Goal: Transaction & Acquisition: Purchase product/service

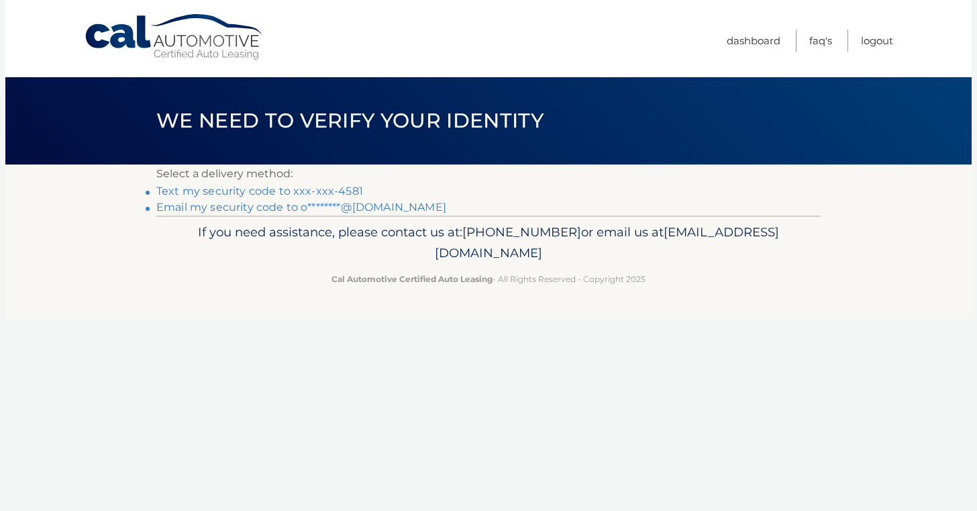
click at [336, 190] on link "Text my security code to xxx-xxx-4581" at bounding box center [259, 191] width 207 height 13
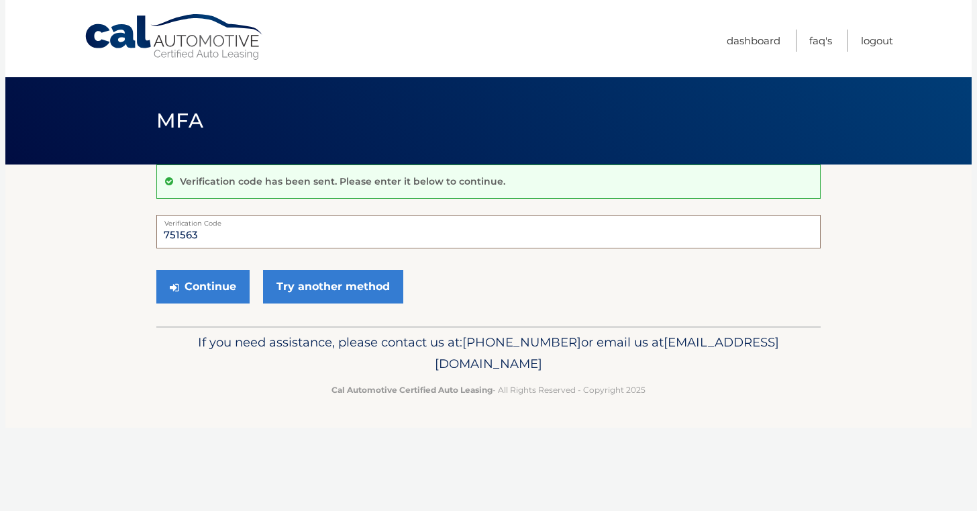
type input "751563"
click at [203, 286] on button "Continue" at bounding box center [202, 287] width 93 height 34
click at [207, 282] on button "Continue" at bounding box center [202, 287] width 93 height 34
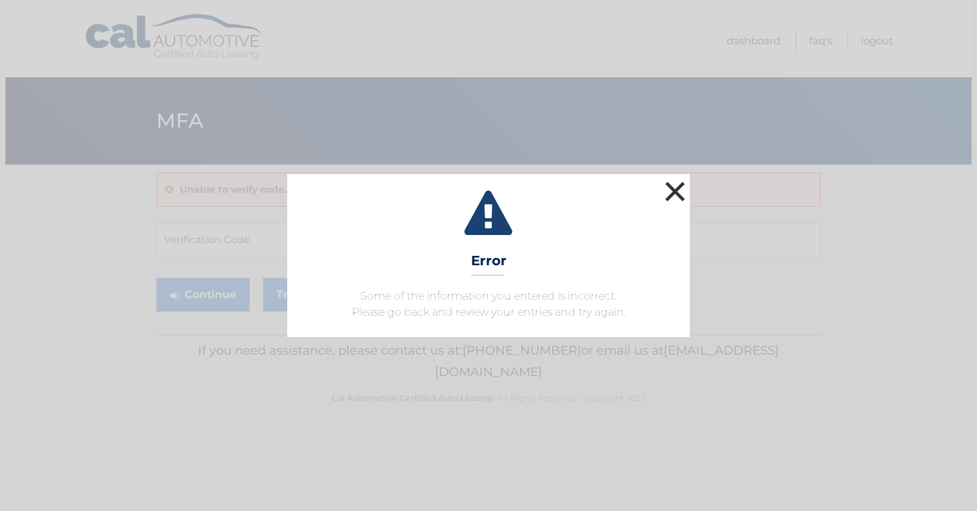
click at [664, 188] on button "×" at bounding box center [675, 191] width 27 height 27
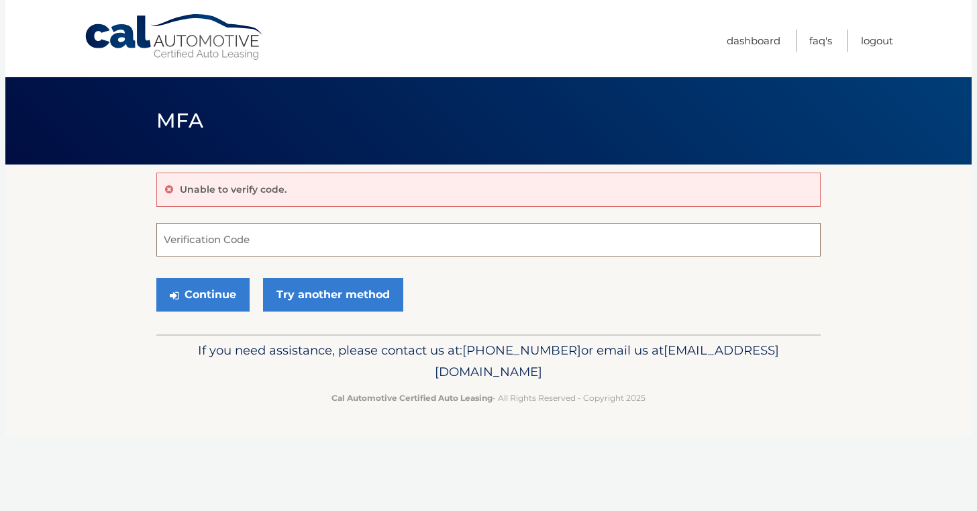
click at [275, 237] on input "Verification Code" at bounding box center [488, 240] width 664 height 34
click at [266, 240] on input "Verification Code" at bounding box center [488, 240] width 664 height 34
click at [215, 296] on button "Continue" at bounding box center [202, 295] width 93 height 34
click at [229, 242] on input "Verification Code" at bounding box center [488, 240] width 664 height 34
type input "751563"
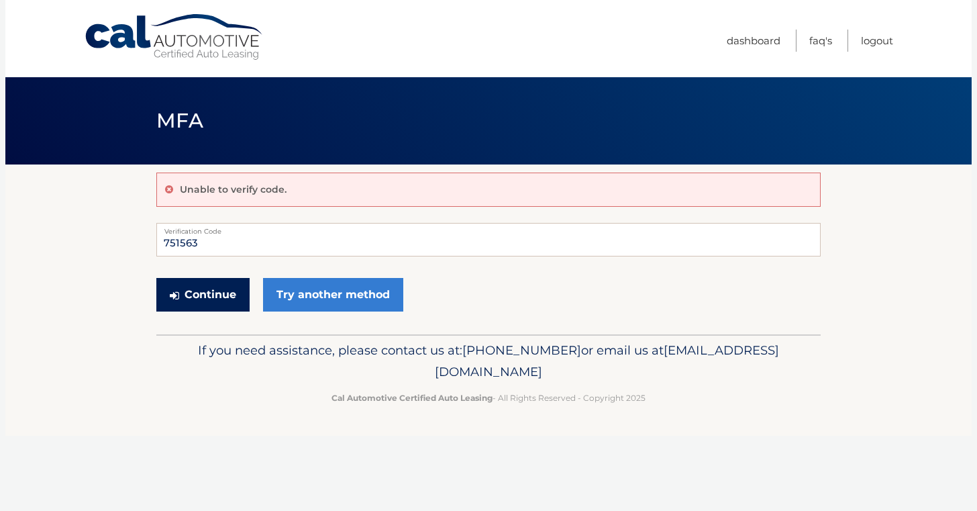
click at [210, 292] on button "Continue" at bounding box center [202, 295] width 93 height 34
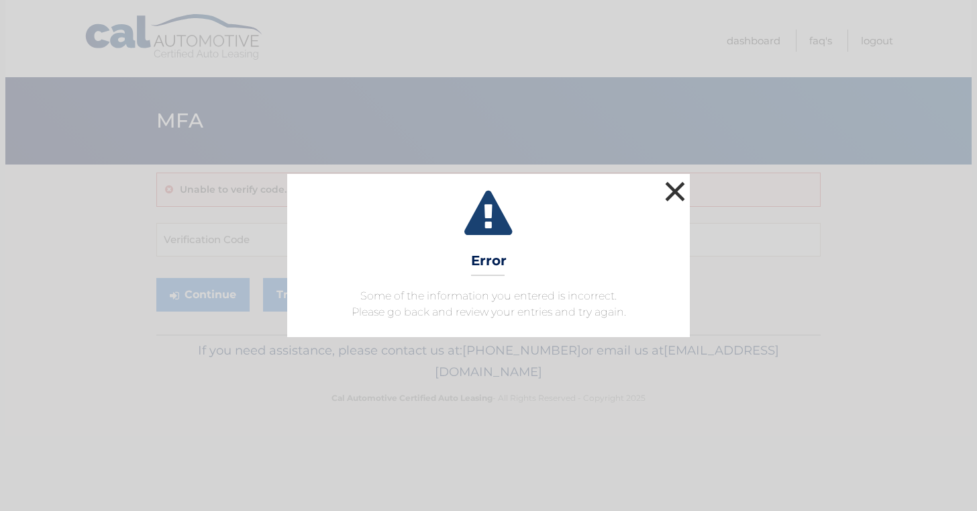
click at [670, 191] on button "×" at bounding box center [675, 191] width 27 height 27
click at [672, 185] on button "×" at bounding box center [675, 191] width 27 height 27
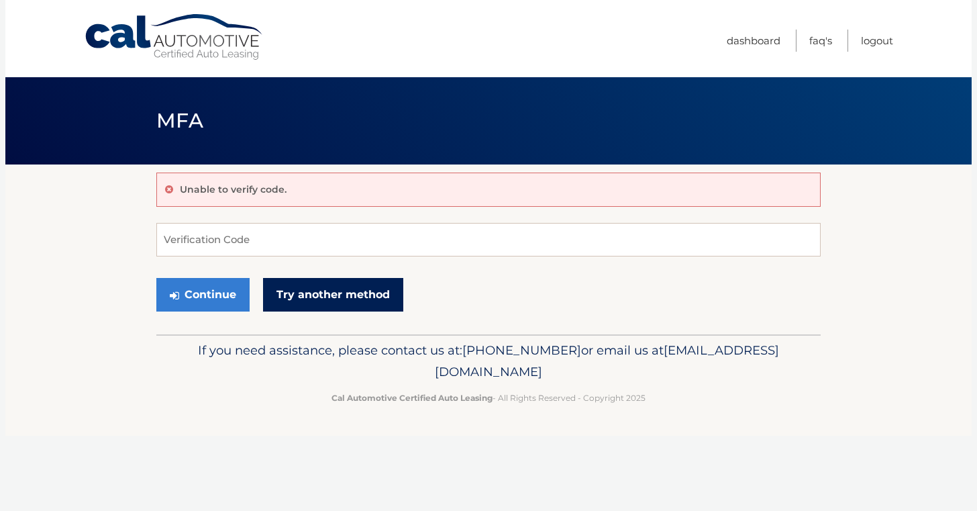
click at [311, 285] on link "Try another method" at bounding box center [333, 295] width 140 height 34
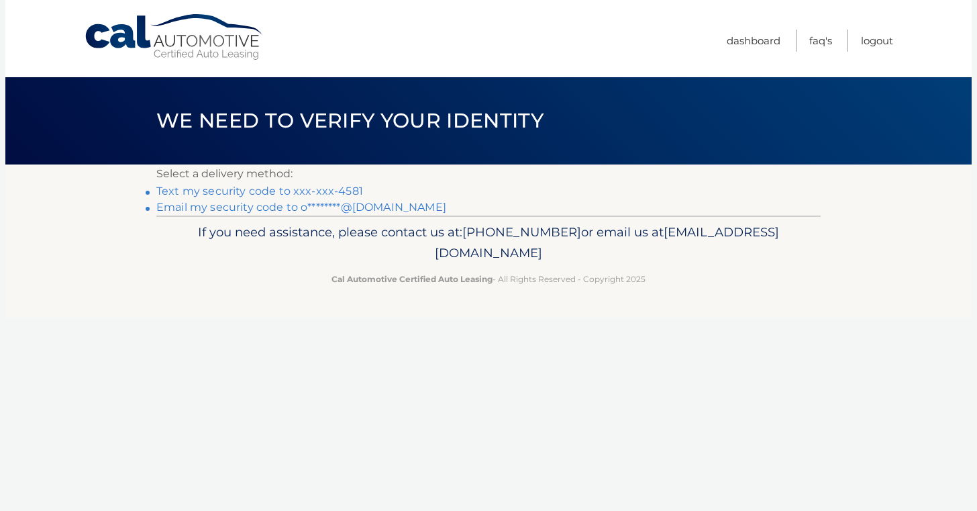
click at [283, 192] on link "Text my security code to xxx-xxx-4581" at bounding box center [259, 191] width 207 height 13
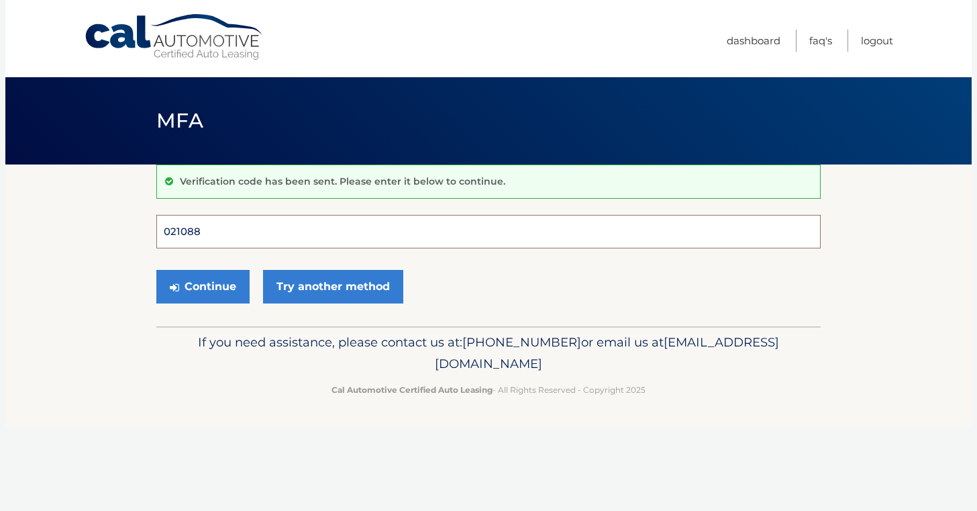
type input "021088"
click at [203, 286] on button "Continue" at bounding box center [202, 287] width 93 height 34
click at [340, 221] on label "Verification Code" at bounding box center [488, 220] width 664 height 11
click at [340, 221] on input "021088" at bounding box center [488, 232] width 664 height 34
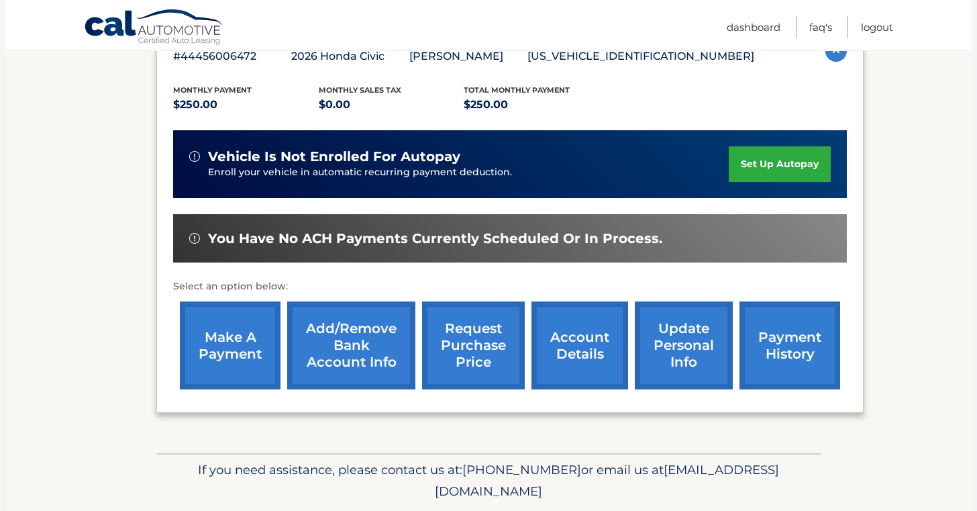
scroll to position [259, 0]
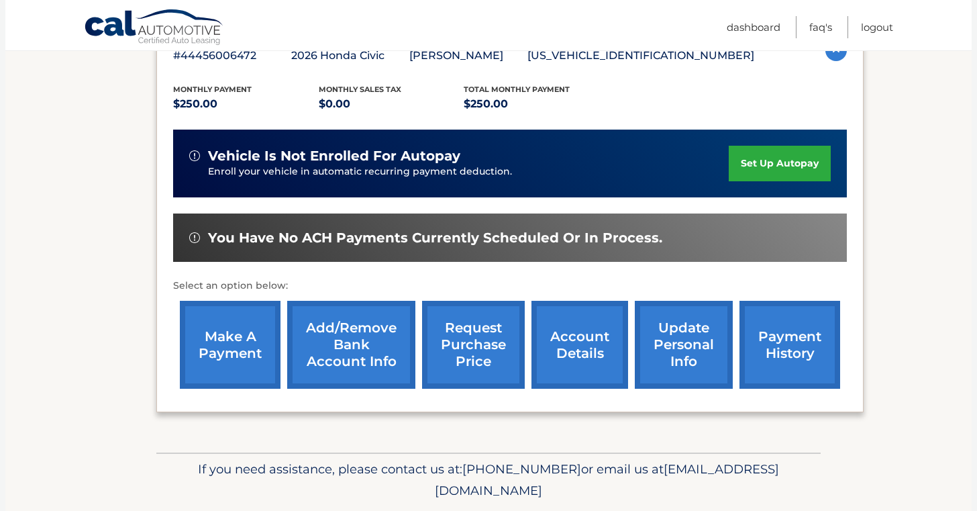
click at [234, 340] on link "make a payment" at bounding box center [230, 345] width 101 height 88
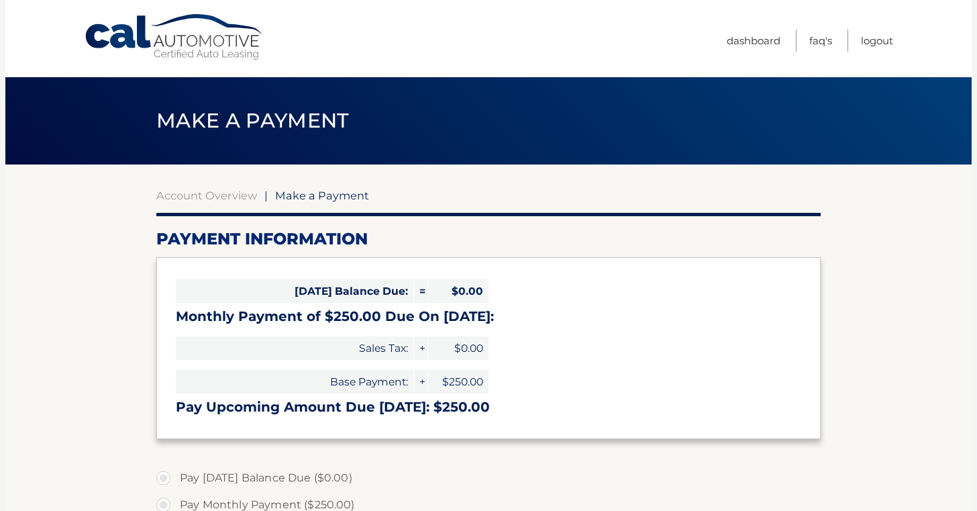
select select "ZTFmYTFiZjMtODI4YS00Njc4LTg0MGEtZGYzNjAzOGE1YTk4"
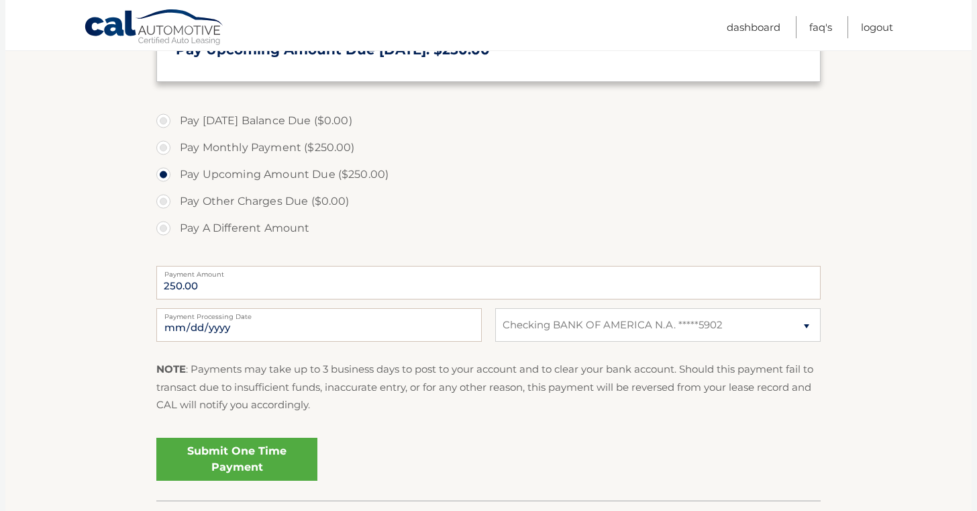
scroll to position [358, 0]
click at [254, 454] on link "Submit One Time Payment" at bounding box center [236, 458] width 161 height 43
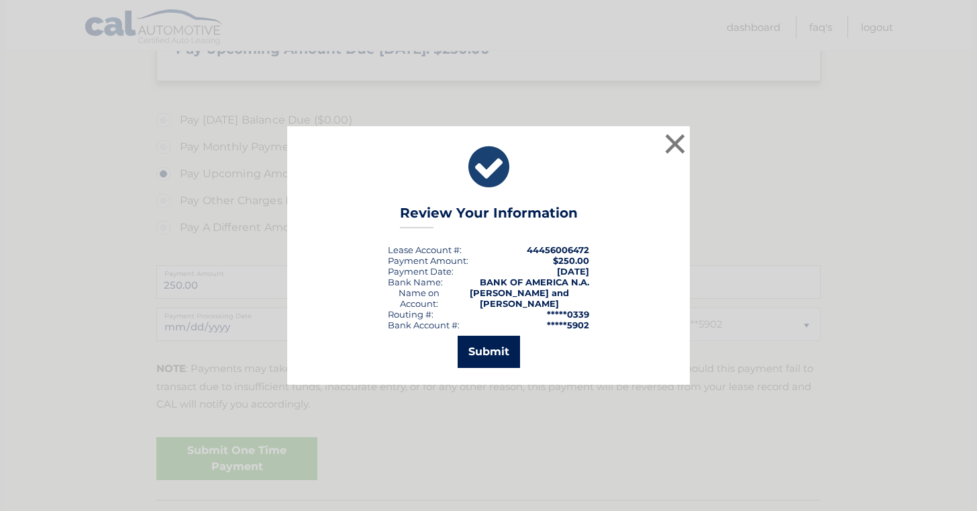
click at [496, 350] on button "Submit" at bounding box center [489, 352] width 62 height 32
